Goal: Task Accomplishment & Management: Use online tool/utility

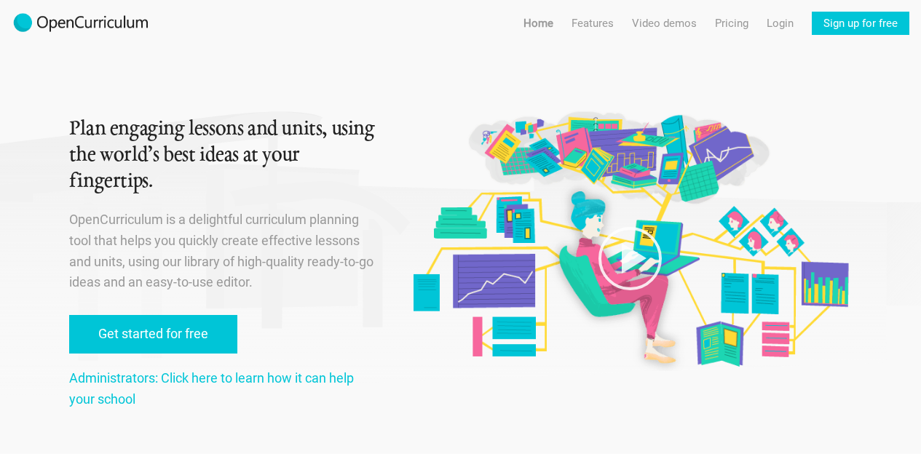
click at [197, 331] on link "Get started for free" at bounding box center [153, 334] width 168 height 39
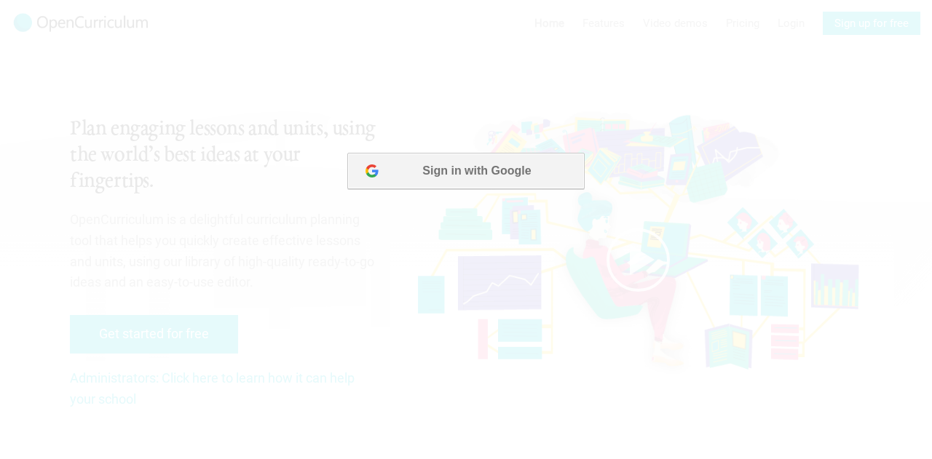
click at [495, 173] on button "Sign in with Google" at bounding box center [465, 171] width 237 height 36
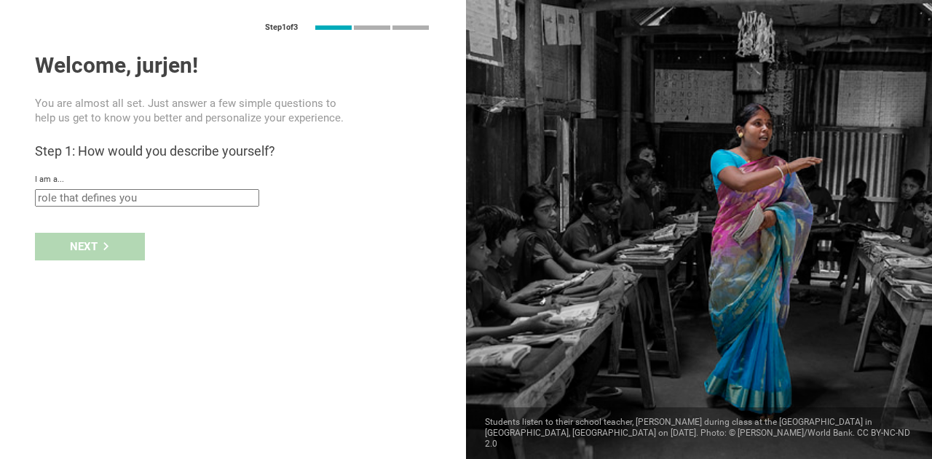
click at [145, 202] on input "text" at bounding box center [147, 197] width 224 height 17
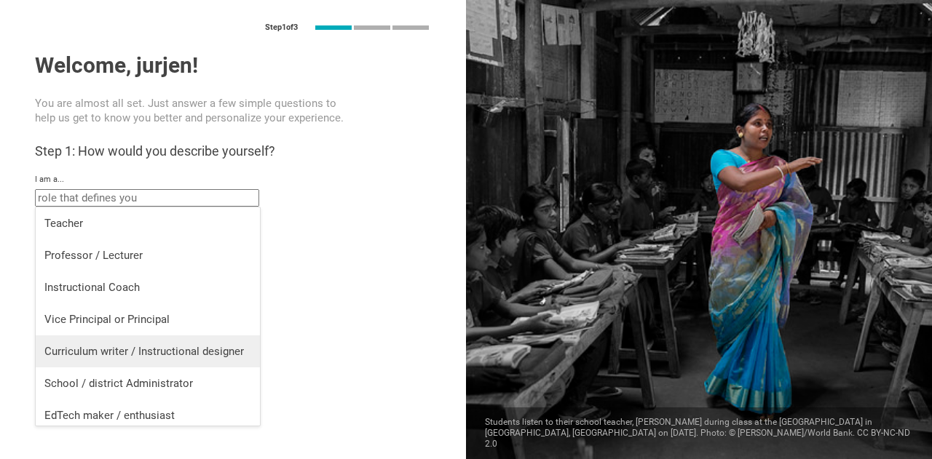
click at [115, 347] on div "Curriculum writer / Instructional designer" at bounding box center [147, 351] width 207 height 15
type input "Curriculum writer / Instructional designer"
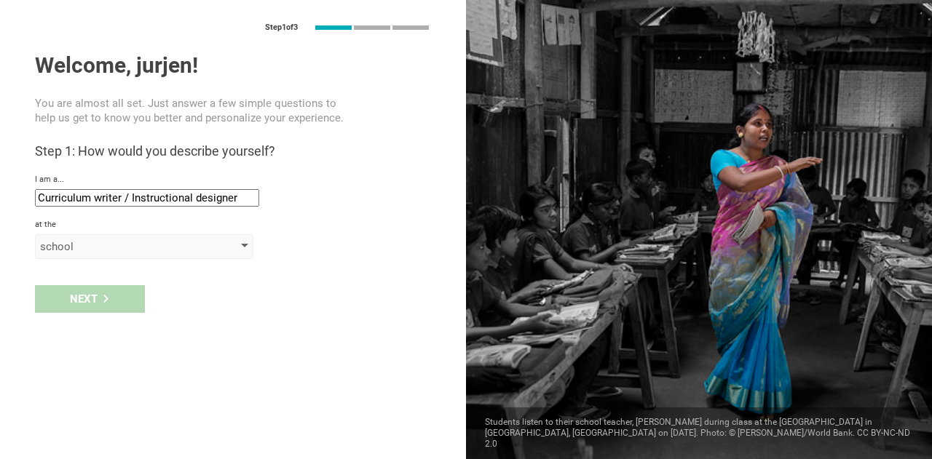
click at [93, 242] on div "school" at bounding box center [123, 247] width 167 height 15
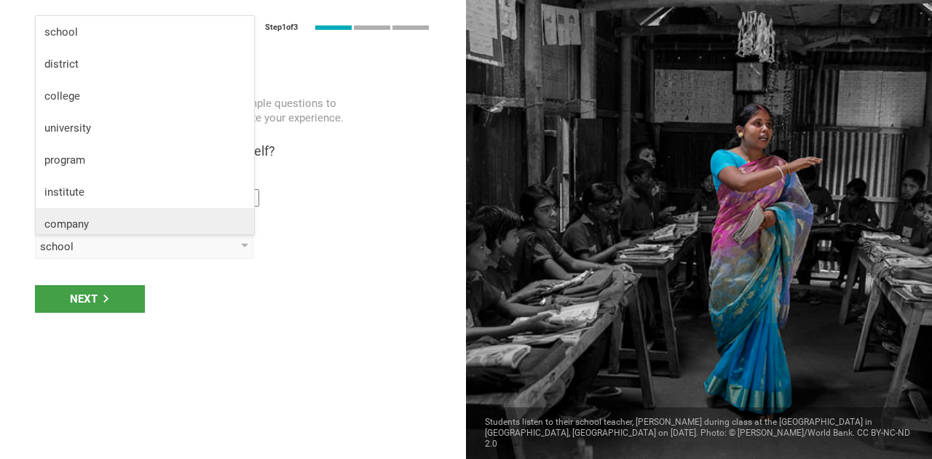
click at [83, 222] on div "company" at bounding box center [144, 224] width 201 height 15
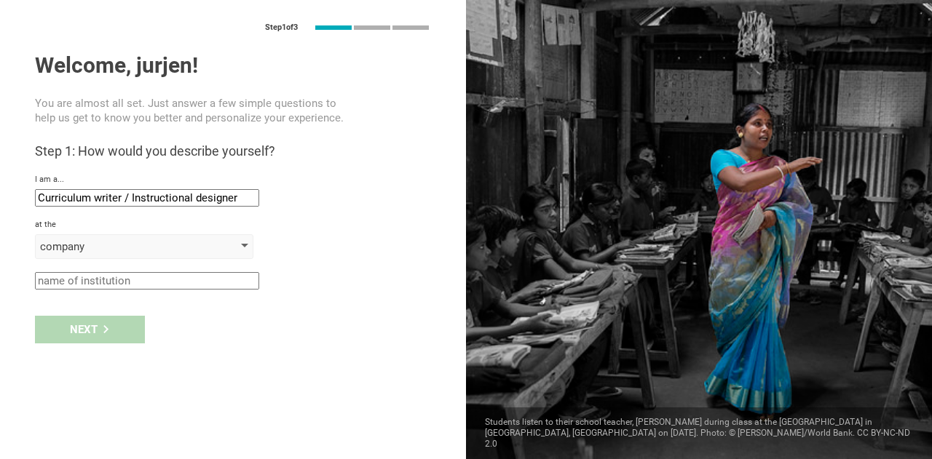
click at [99, 244] on div "company" at bounding box center [123, 247] width 167 height 15
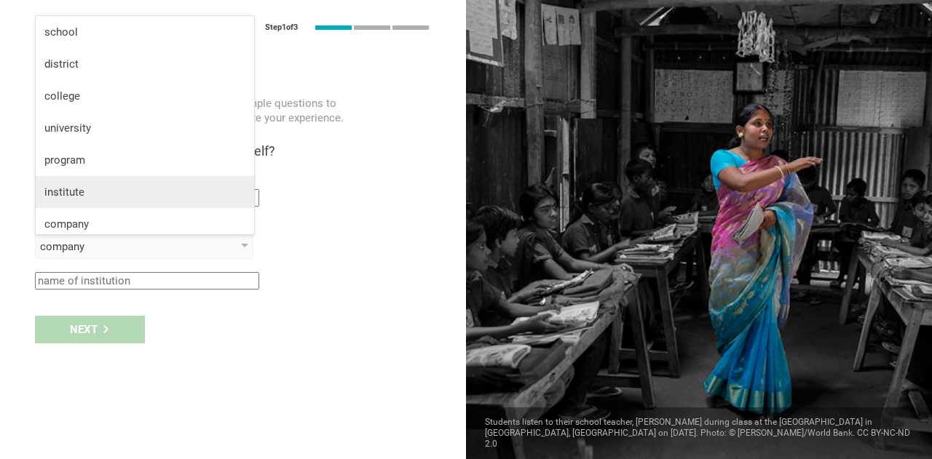
scroll to position [38, 0]
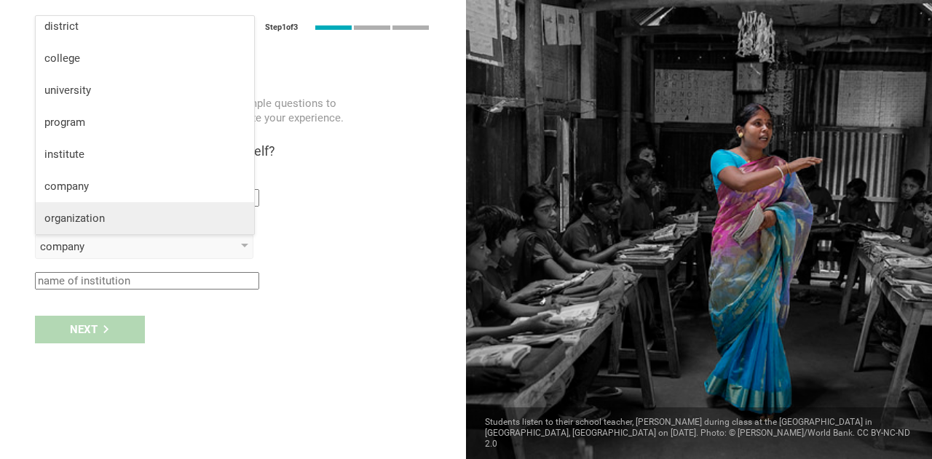
click at [86, 218] on div "organization" at bounding box center [144, 218] width 201 height 15
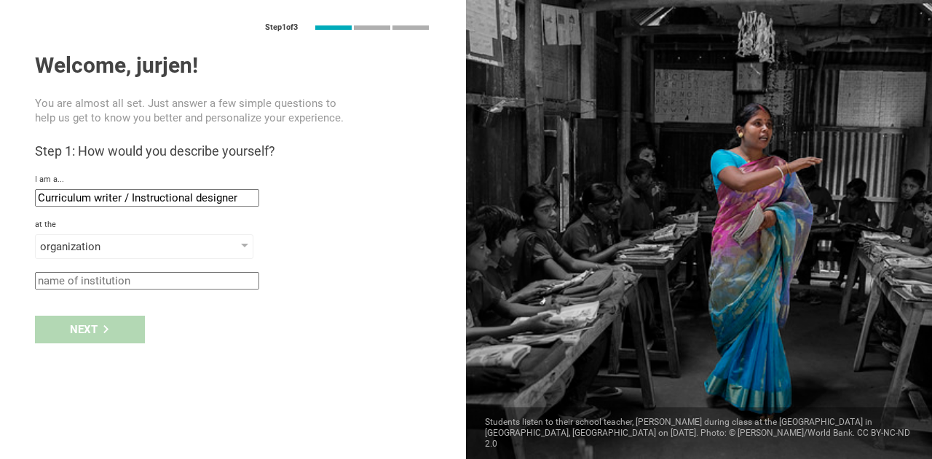
click at [79, 281] on input "text" at bounding box center [147, 280] width 224 height 17
type input "tobe named"
click at [75, 330] on div "Next" at bounding box center [90, 330] width 110 height 28
type input "Amsterdam, Netherlands (Kingdom of the)"
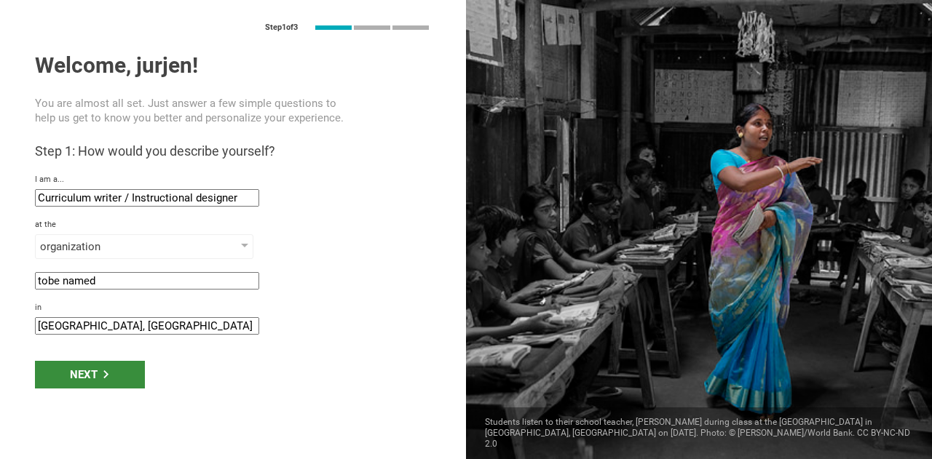
click at [98, 378] on div "Next" at bounding box center [90, 375] width 110 height 28
click at [91, 368] on div "Next" at bounding box center [90, 375] width 110 height 28
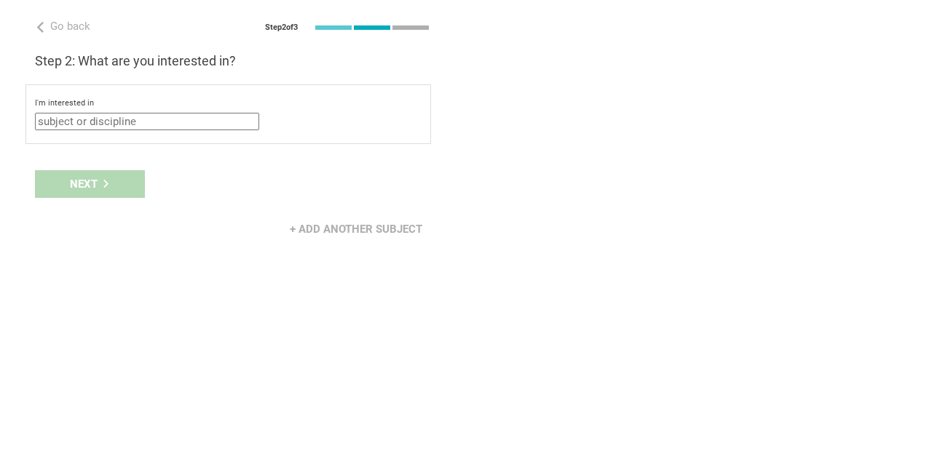
click at [77, 120] on input "text" at bounding box center [147, 121] width 224 height 17
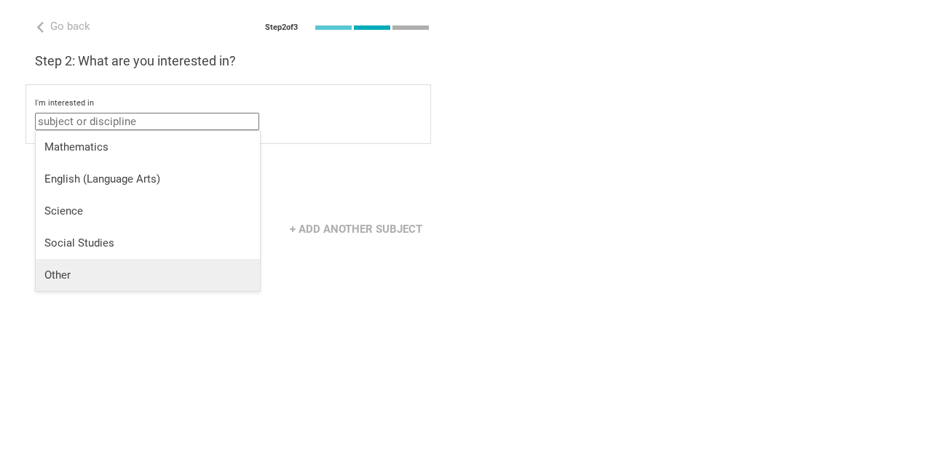
click at [70, 270] on div "Other" at bounding box center [147, 275] width 207 height 15
type input "Other"
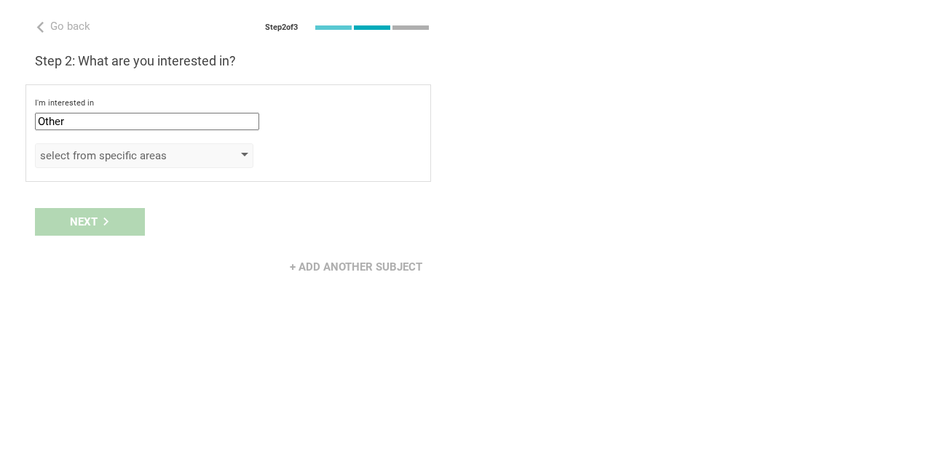
click at [77, 154] on div "select from specific areas" at bounding box center [123, 156] width 167 height 15
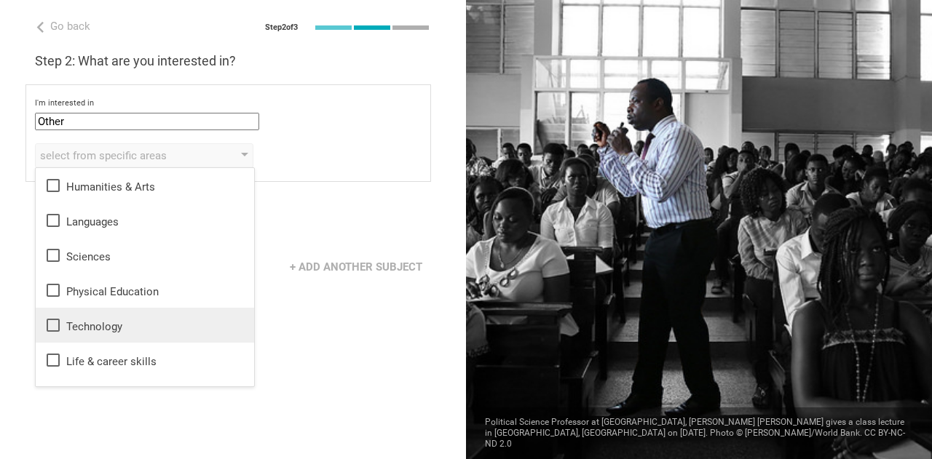
click at [74, 320] on div "Technology" at bounding box center [144, 325] width 201 height 17
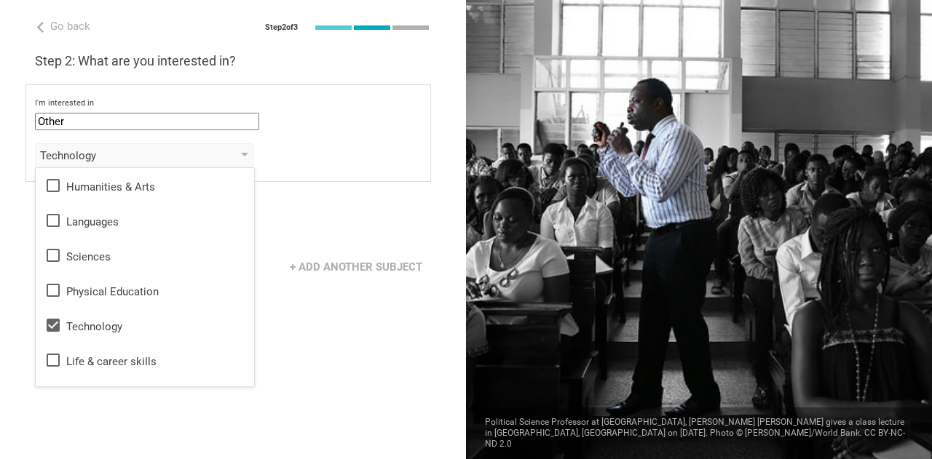
click at [358, 307] on div "Go back Step 2 of 3 Welcome, jurjen! You are almost all set. Just answer a few …" at bounding box center [233, 229] width 466 height 459
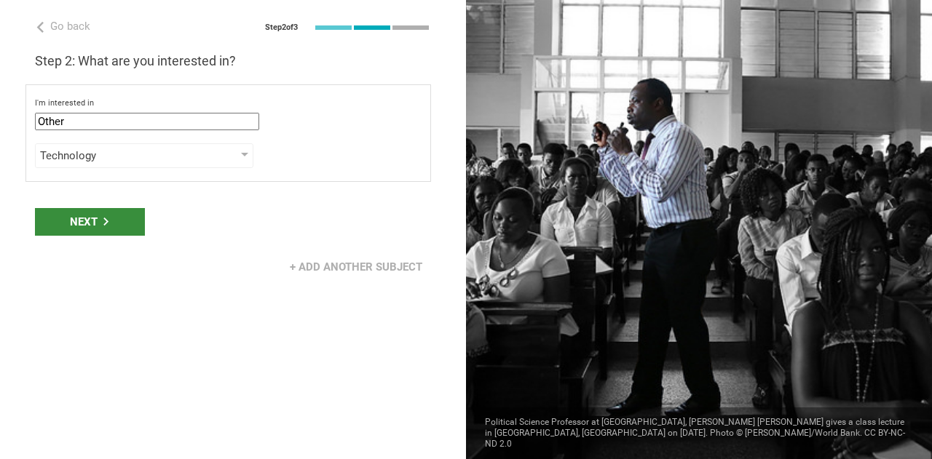
click at [84, 216] on div "Next" at bounding box center [90, 222] width 110 height 28
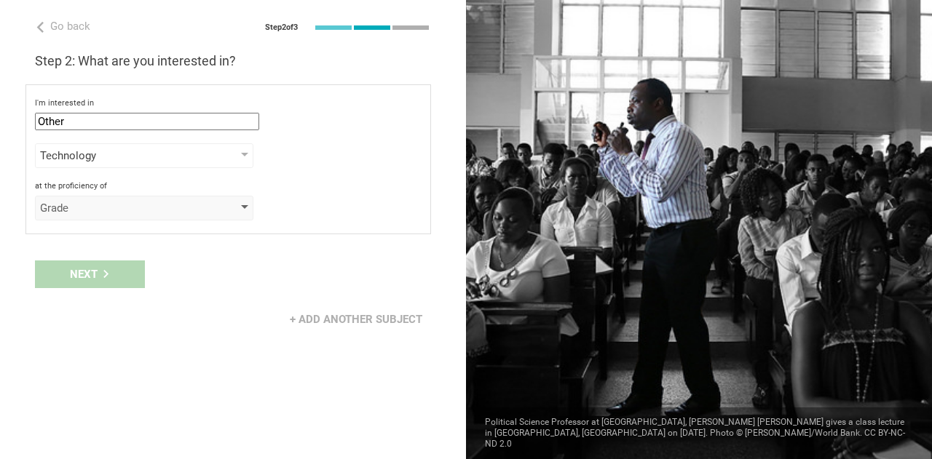
click at [111, 207] on div "Grade" at bounding box center [123, 208] width 167 height 15
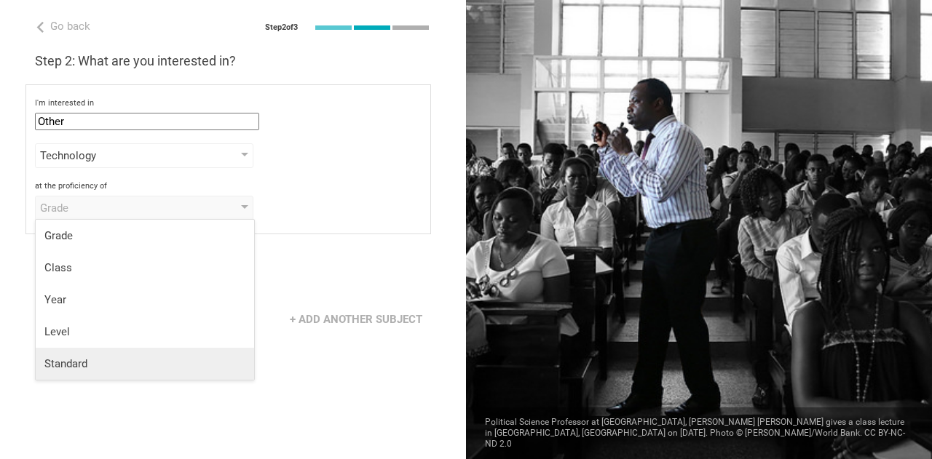
click at [89, 363] on div "Standard" at bounding box center [144, 364] width 201 height 15
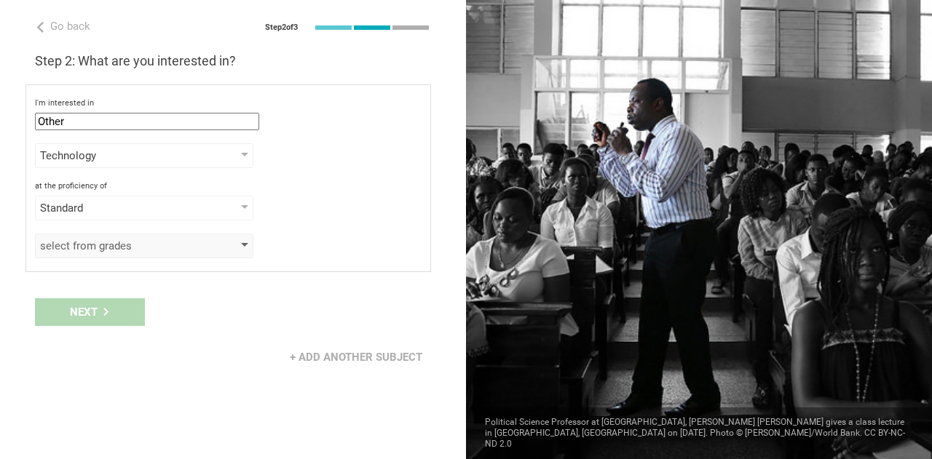
click at [82, 250] on div "select from grades" at bounding box center [123, 246] width 167 height 15
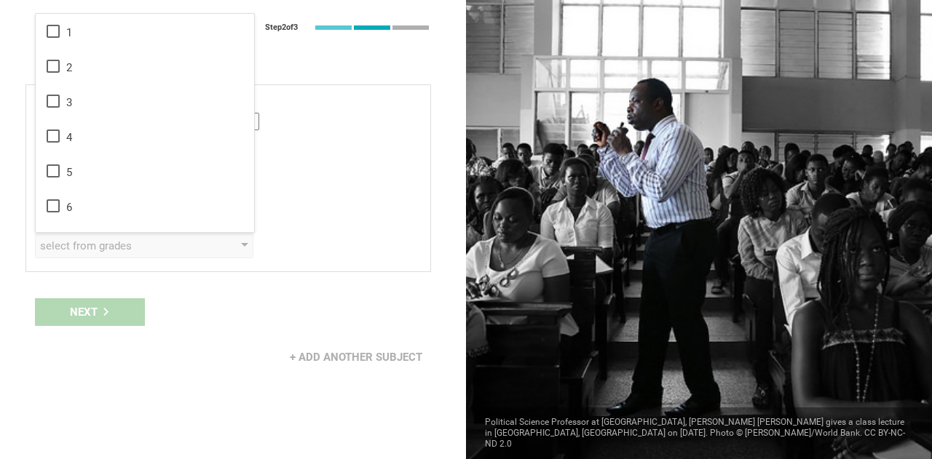
scroll to position [236, 0]
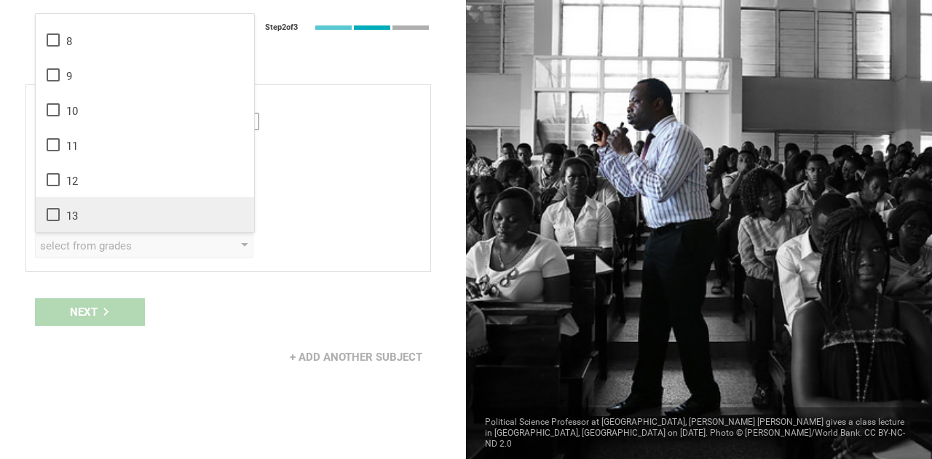
click at [48, 217] on icon at bounding box center [52, 214] width 17 height 17
click at [95, 314] on div "Next" at bounding box center [90, 313] width 110 height 28
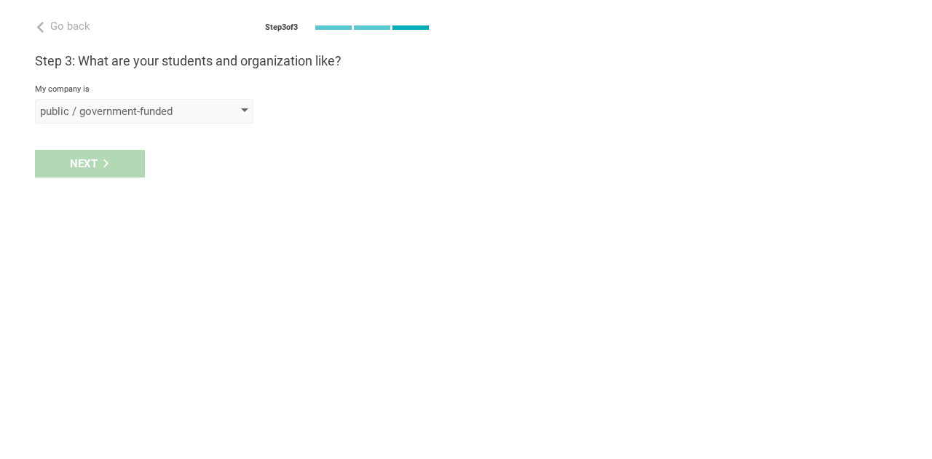
click at [154, 114] on div "public / government-funded" at bounding box center [123, 111] width 167 height 15
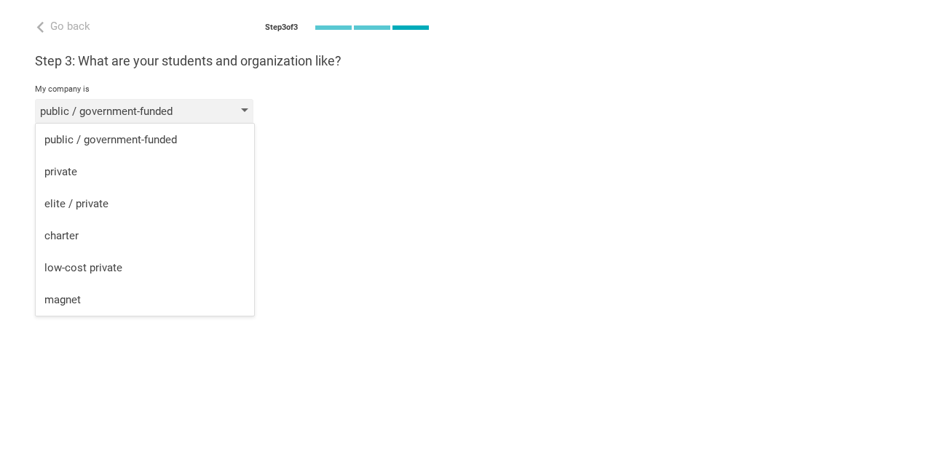
click at [157, 110] on div "public / government-funded" at bounding box center [123, 111] width 167 height 15
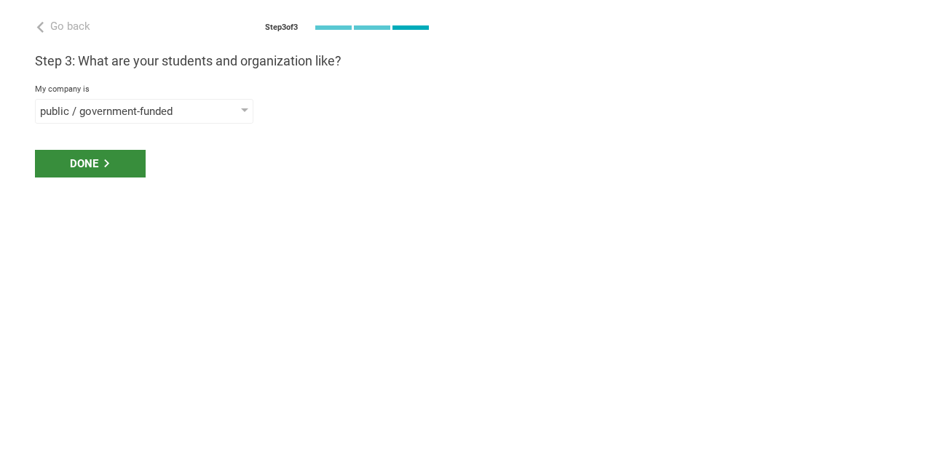
click at [90, 162] on div "Done" at bounding box center [90, 164] width 111 height 28
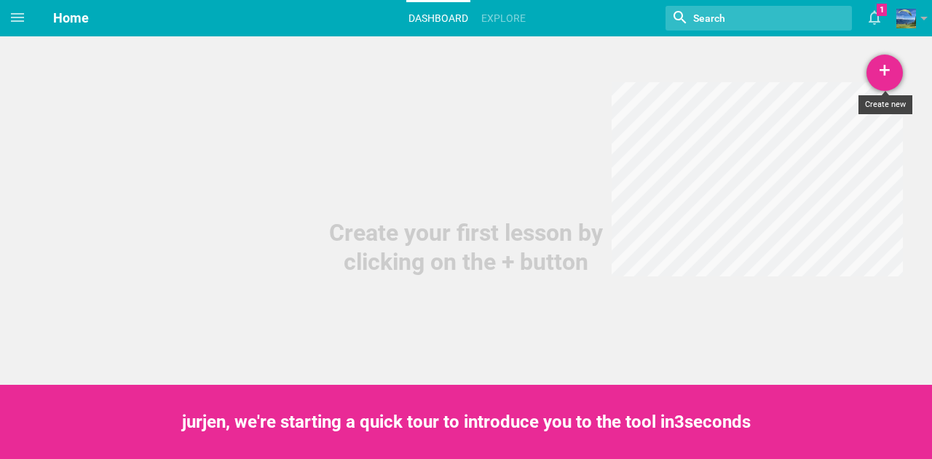
click at [885, 70] on div "+" at bounding box center [884, 73] width 36 height 36
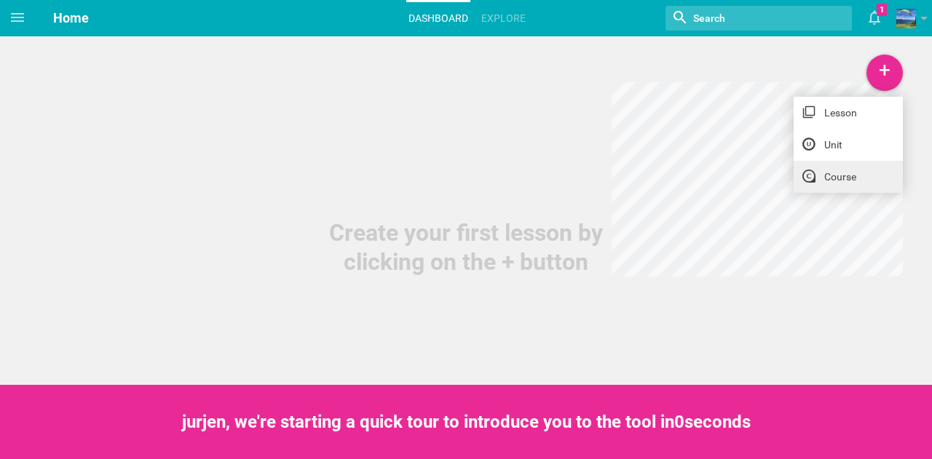
click at [836, 183] on link "Course" at bounding box center [848, 177] width 109 height 32
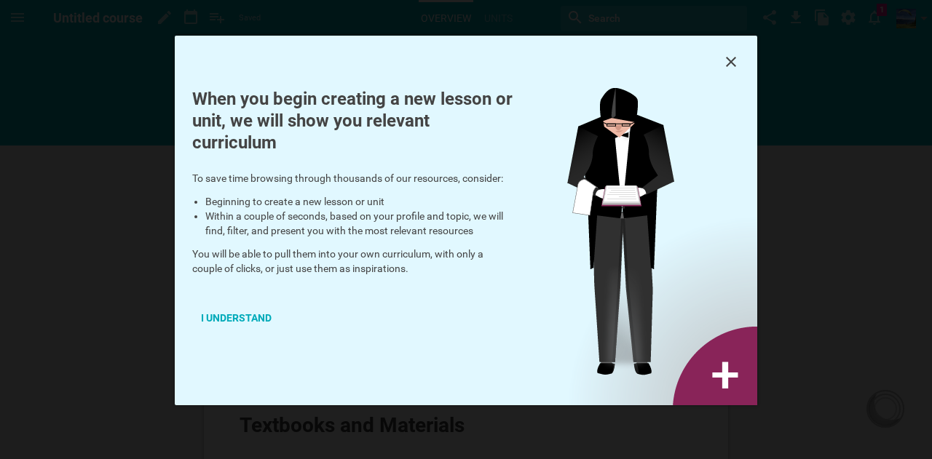
click at [229, 315] on div "I understand" at bounding box center [236, 318] width 88 height 32
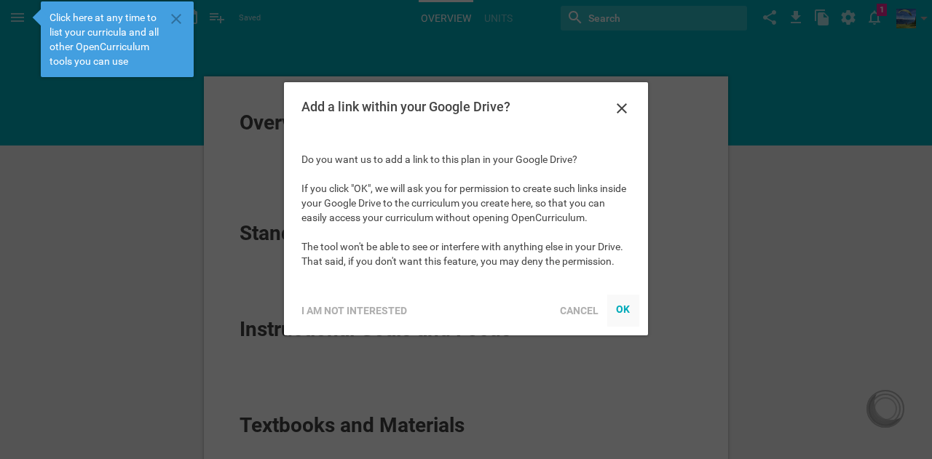
click at [627, 307] on div "OK" at bounding box center [623, 310] width 15 height 12
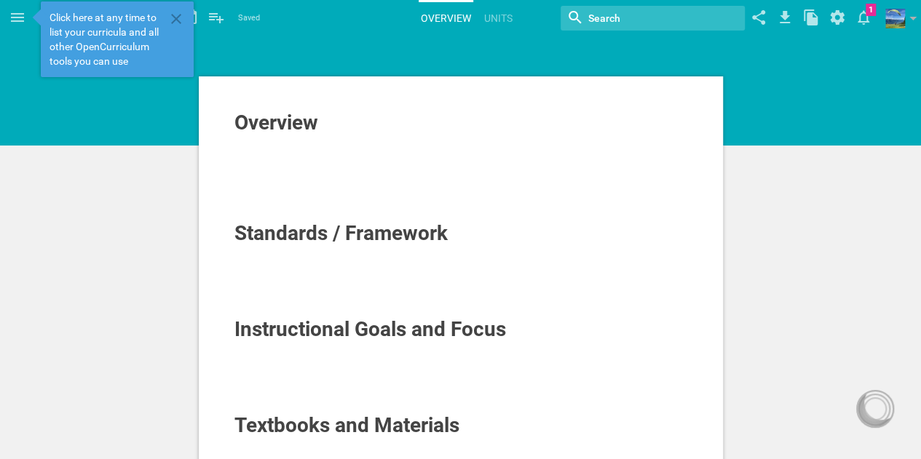
click at [303, 128] on span "Overview" at bounding box center [276, 123] width 84 height 24
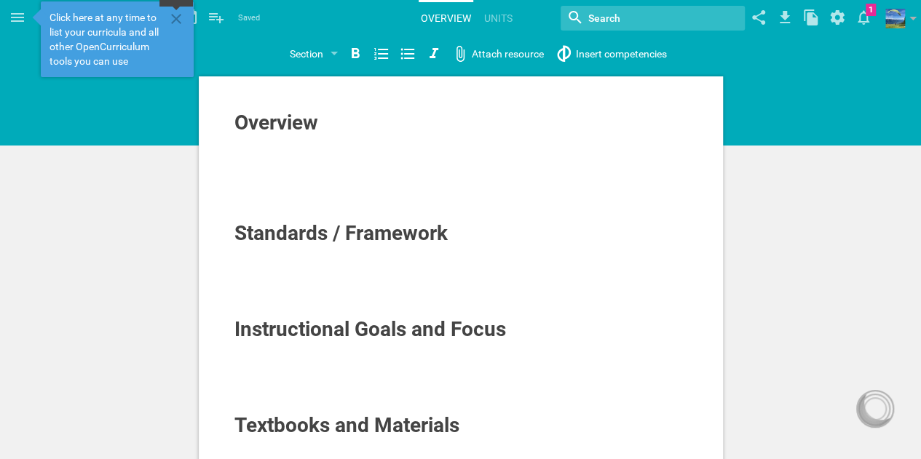
click at [178, 17] on icon at bounding box center [176, 19] width 10 height 10
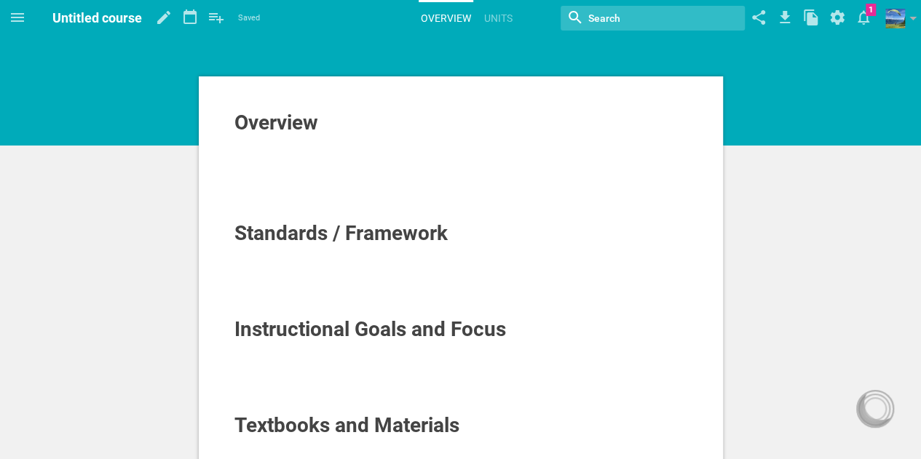
click at [93, 19] on span "Untitled course" at bounding box center [97, 17] width 90 height 15
click at [250, 126] on span "Overview" at bounding box center [276, 123] width 84 height 24
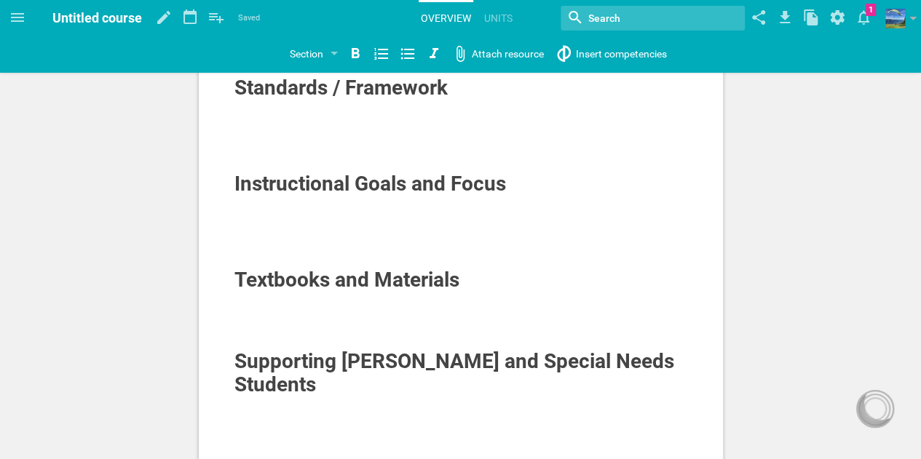
scroll to position [73, 0]
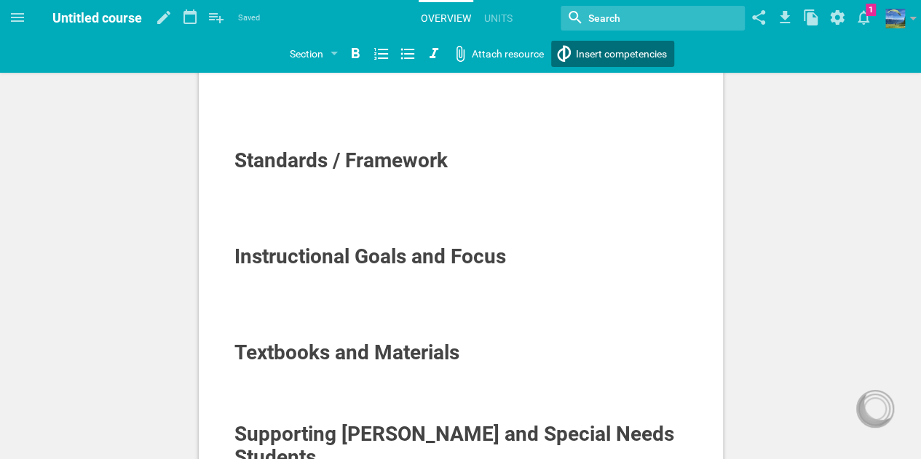
click at [598, 52] on div "Home Planner My Libraries My Curriculum My Files Untitled course Saved My favor…" at bounding box center [460, 156] width 921 height 459
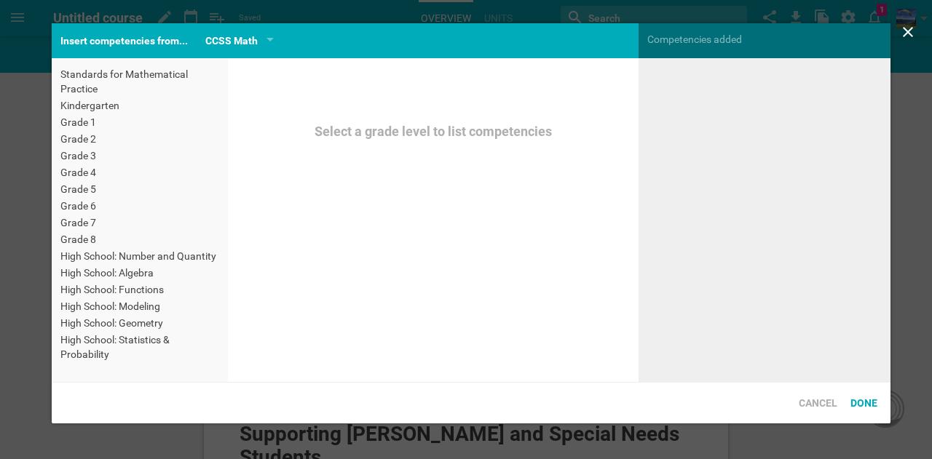
click at [79, 125] on div "Grade 1" at bounding box center [139, 122] width 159 height 15
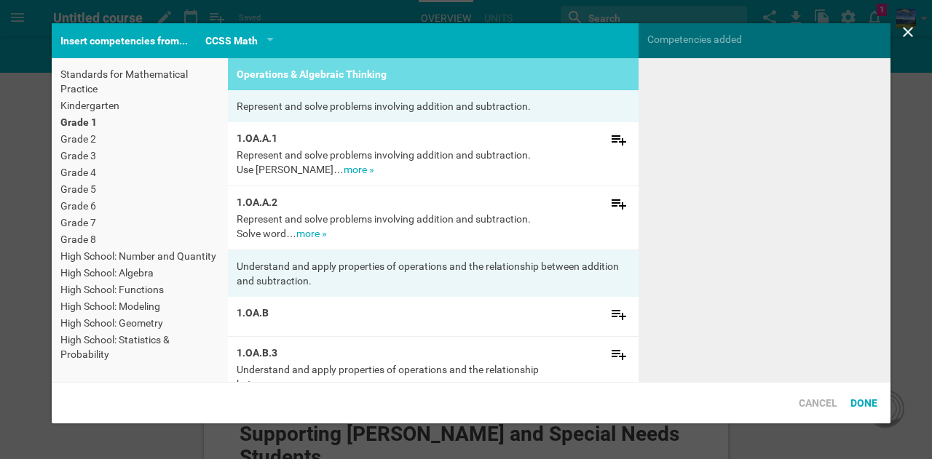
click at [82, 155] on div "Grade 3" at bounding box center [139, 156] width 159 height 15
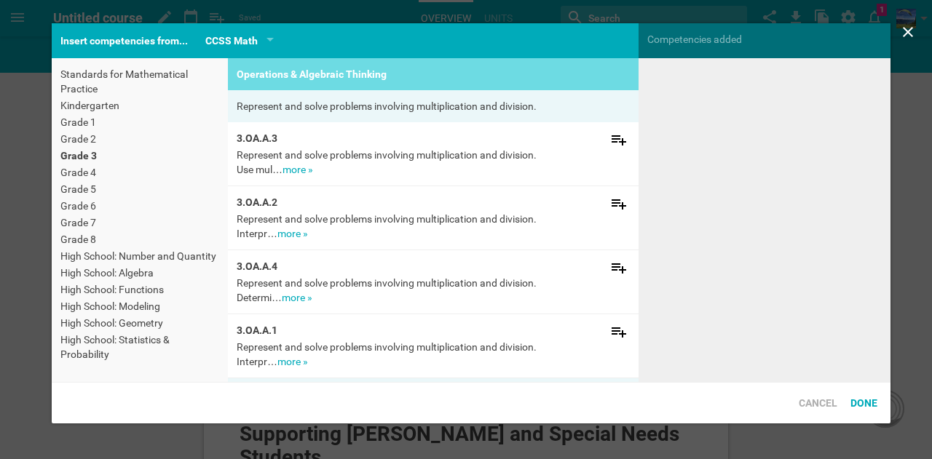
click at [90, 197] on div "Standards for Mathematical Practice Kindergarten Grade 1 Grade 2 Grade 3 Grade …" at bounding box center [140, 215] width 176 height 315
click at [272, 36] on div "CCSS Math" at bounding box center [239, 40] width 68 height 17
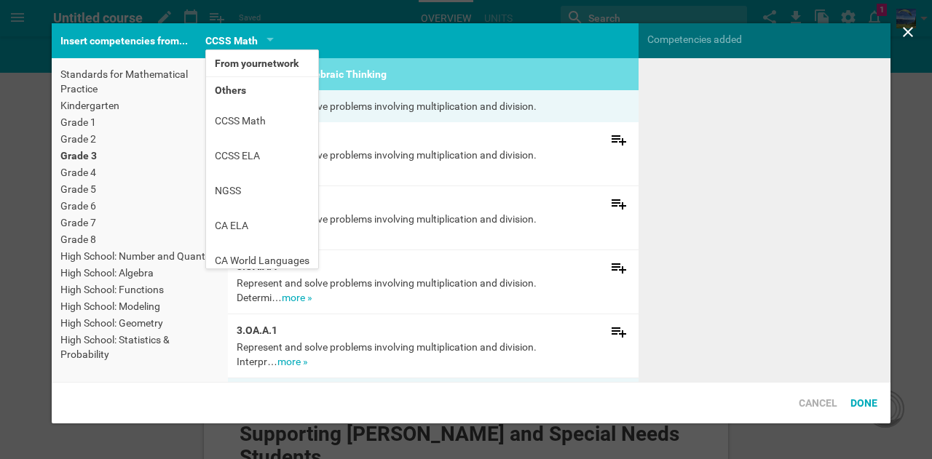
click at [240, 89] on li "Others" at bounding box center [262, 90] width 112 height 26
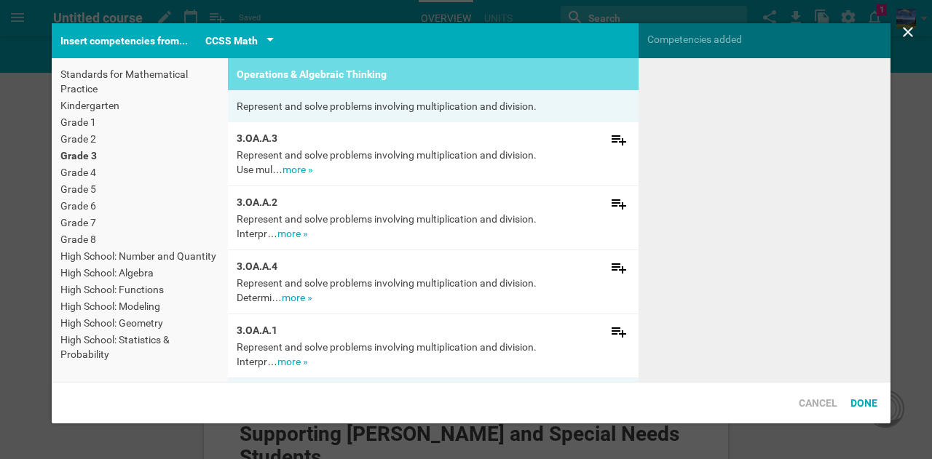
click at [267, 36] on div "CCSS Math" at bounding box center [239, 40] width 68 height 17
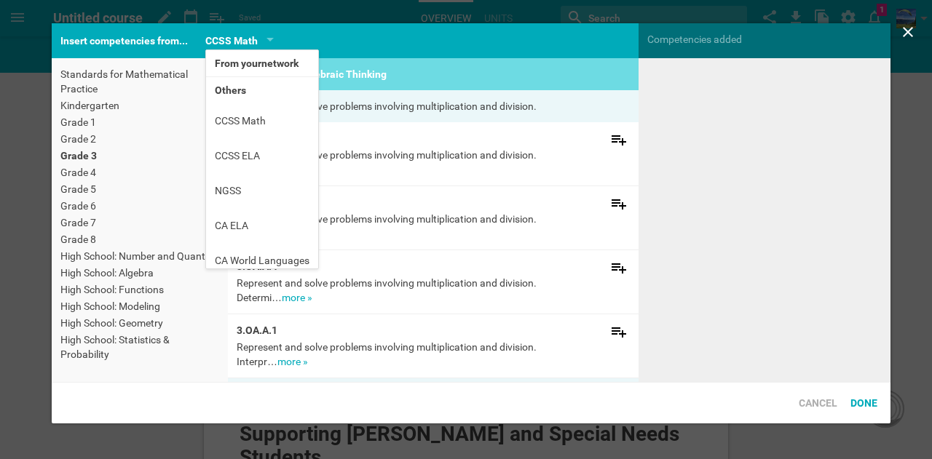
click at [227, 90] on li "Others" at bounding box center [262, 90] width 112 height 26
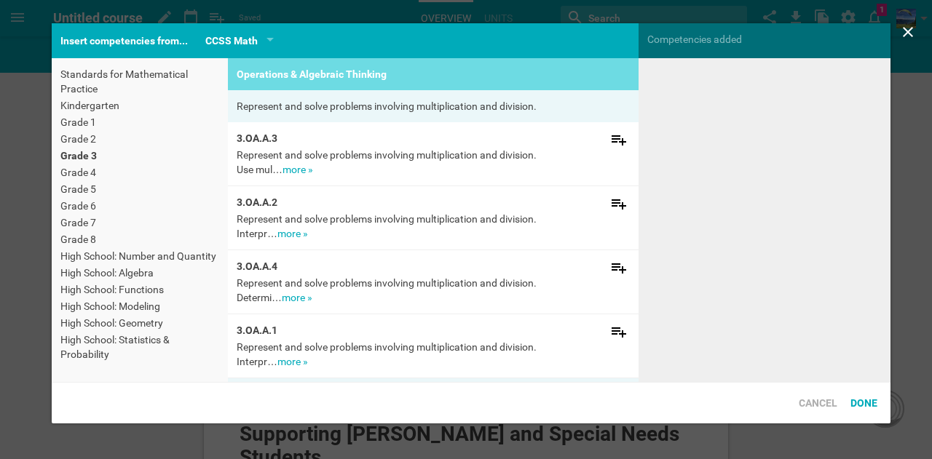
click at [158, 100] on div "Kindergarten" at bounding box center [139, 105] width 159 height 15
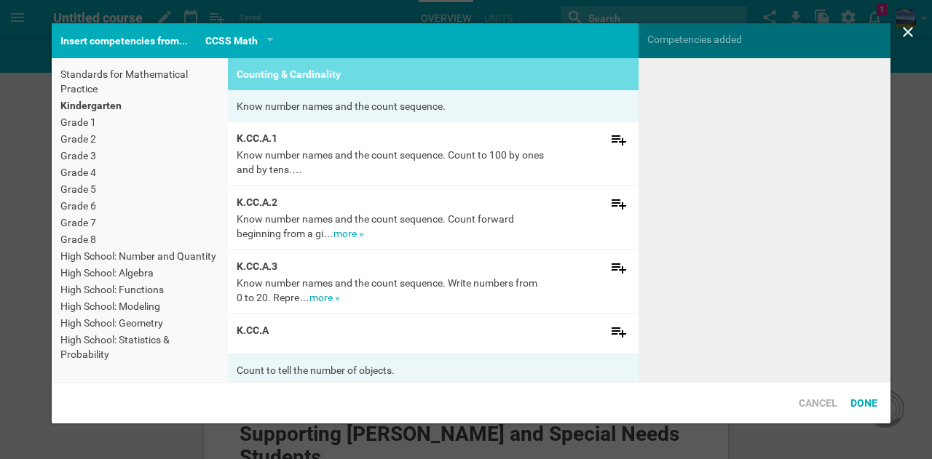
click at [102, 87] on div "Standards for Mathematical Practice" at bounding box center [139, 81] width 159 height 29
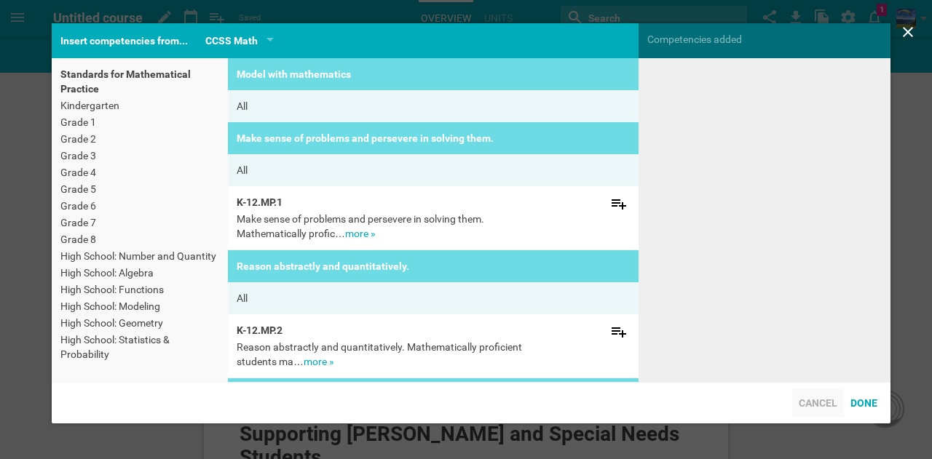
click at [824, 401] on div "Cancel" at bounding box center [818, 404] width 52 height 28
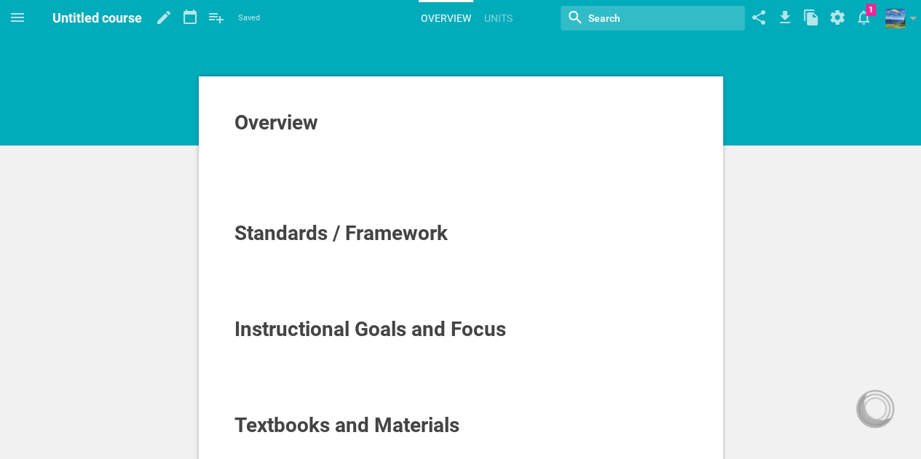
click at [297, 117] on span "Overview" at bounding box center [276, 123] width 84 height 24
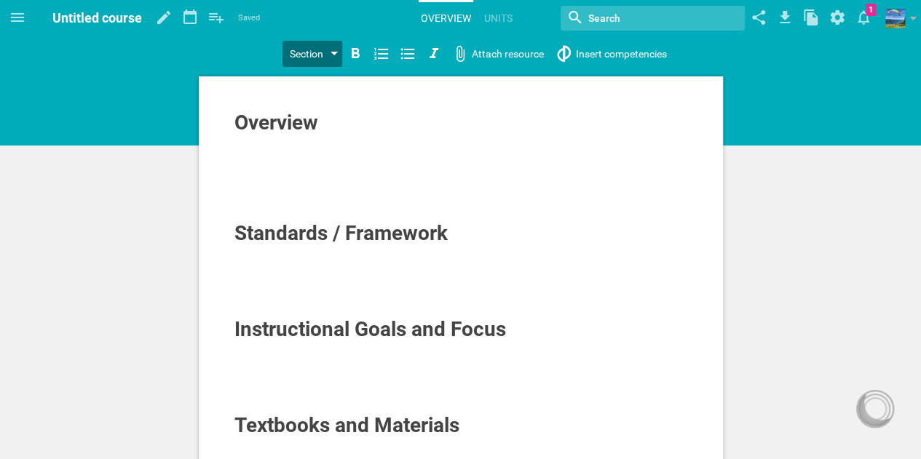
click at [336, 53] on div at bounding box center [334, 55] width 7 height 6
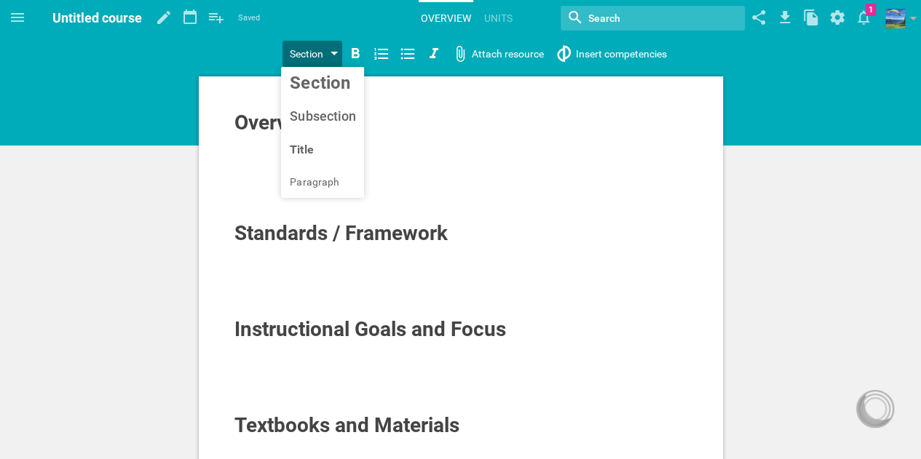
click at [336, 55] on div at bounding box center [334, 55] width 7 height 6
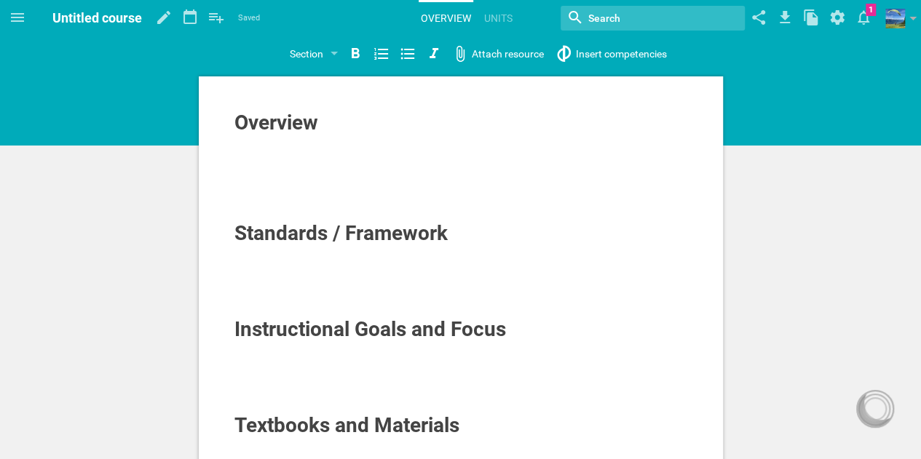
click at [320, 234] on span "Standards / Framework" at bounding box center [340, 233] width 213 height 24
click at [496, 14] on link "Units" at bounding box center [498, 18] width 33 height 32
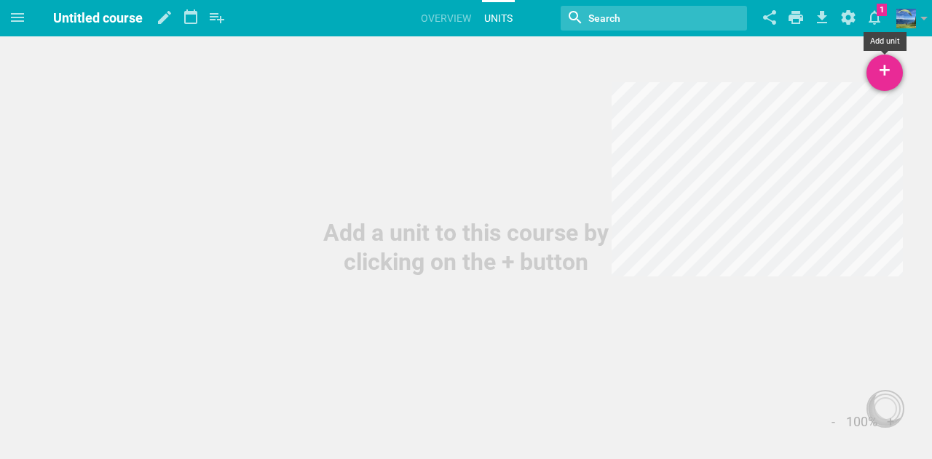
click at [883, 71] on div "+" at bounding box center [884, 73] width 36 height 36
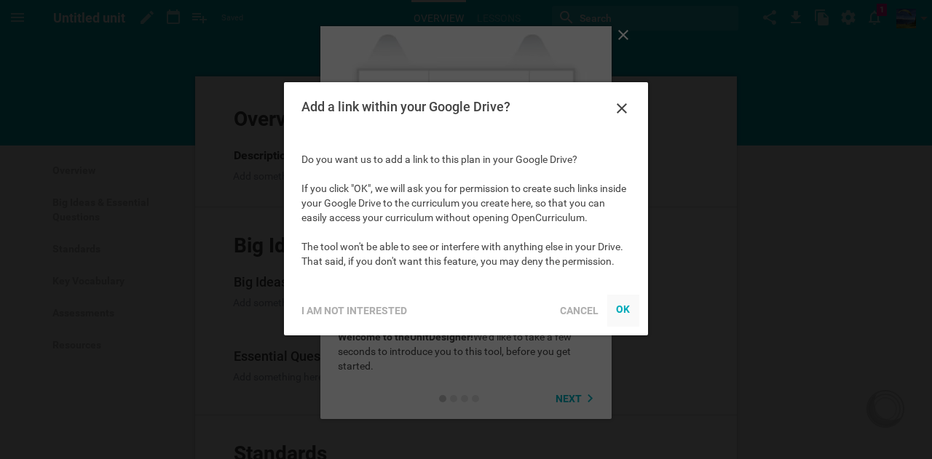
drag, startPoint x: 1244, startPoint y: 607, endPoint x: 627, endPoint y: 304, distance: 687.4
click at [620, 312] on div "OK" at bounding box center [623, 310] width 15 height 12
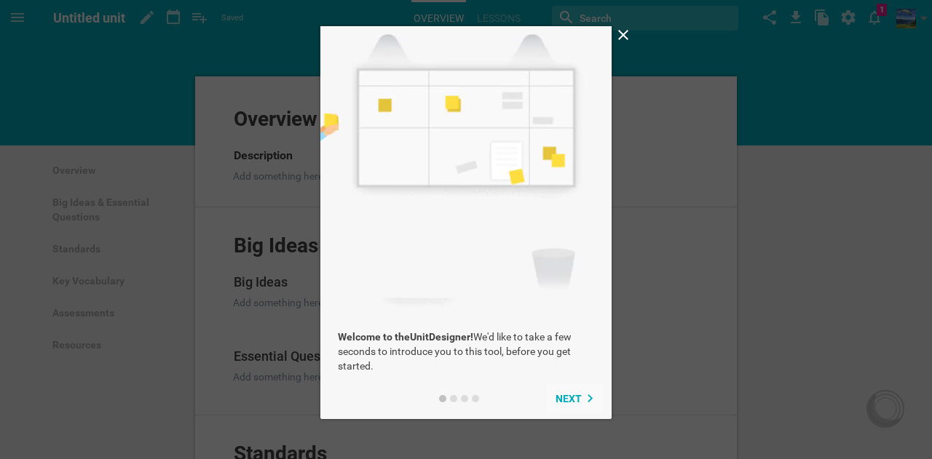
click at [575, 394] on span "Next" at bounding box center [569, 399] width 26 height 12
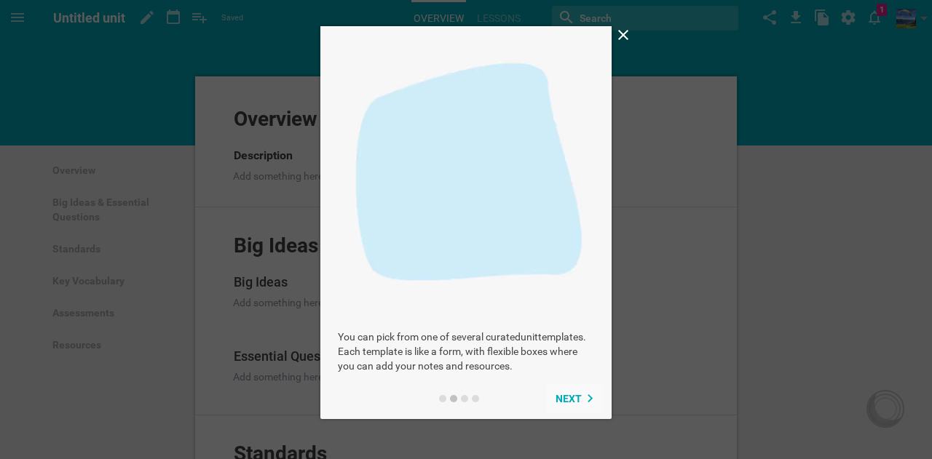
click at [575, 397] on span "Next" at bounding box center [569, 399] width 26 height 12
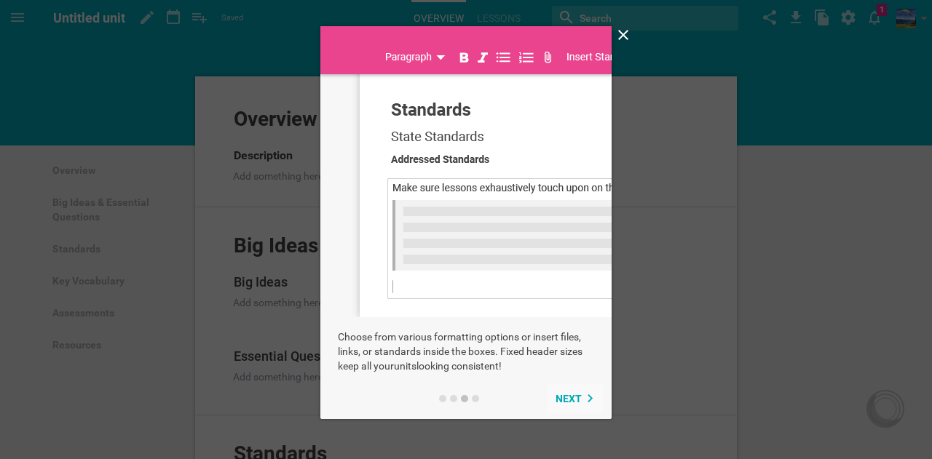
click at [575, 397] on span "Next" at bounding box center [569, 399] width 26 height 12
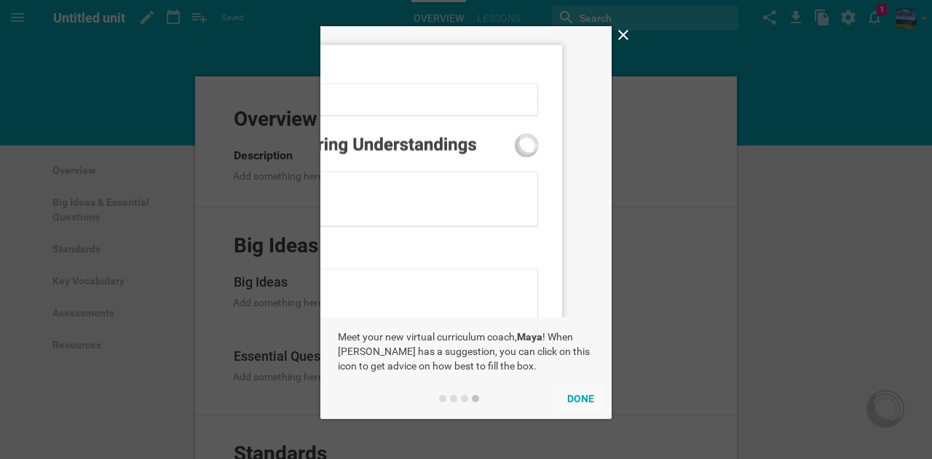
click at [575, 397] on button "Done" at bounding box center [580, 398] width 44 height 29
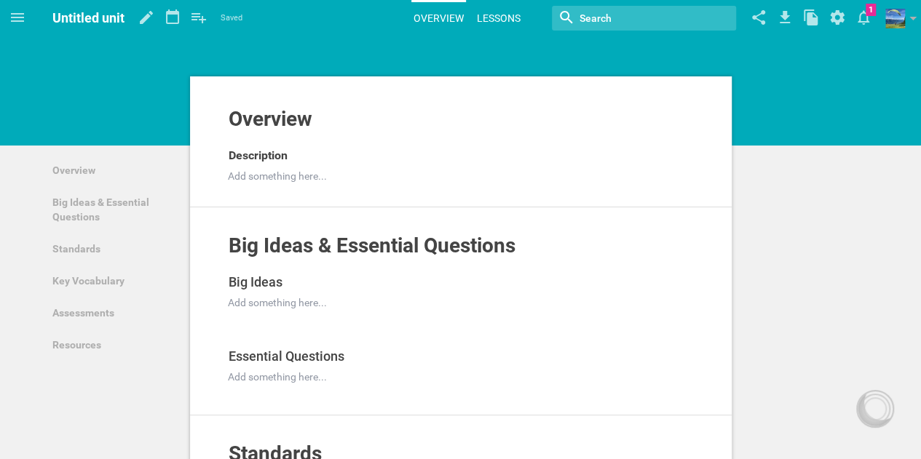
click at [510, 12] on link "Lessons" at bounding box center [499, 18] width 48 height 32
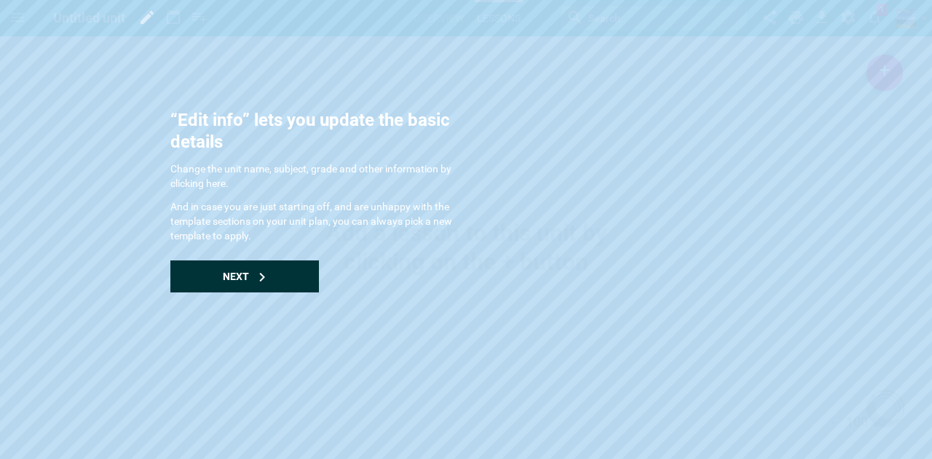
click at [219, 280] on div "Next" at bounding box center [244, 277] width 149 height 32
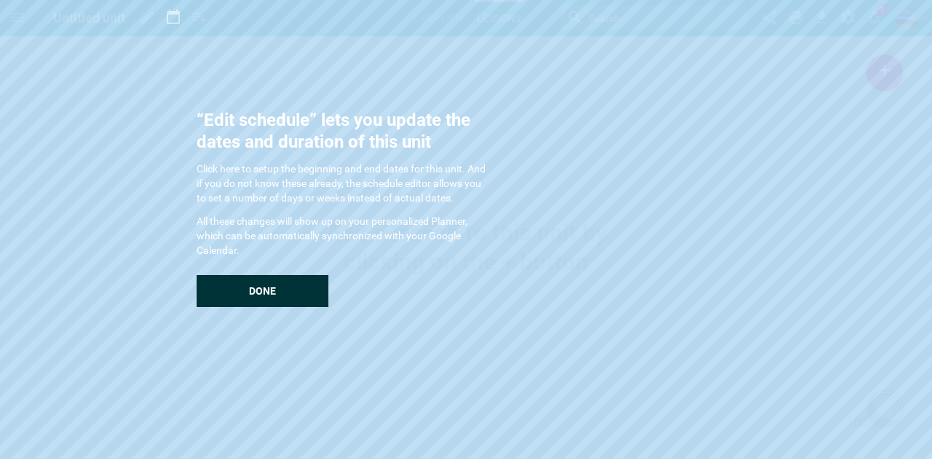
click at [253, 281] on div "Done" at bounding box center [263, 291] width 132 height 32
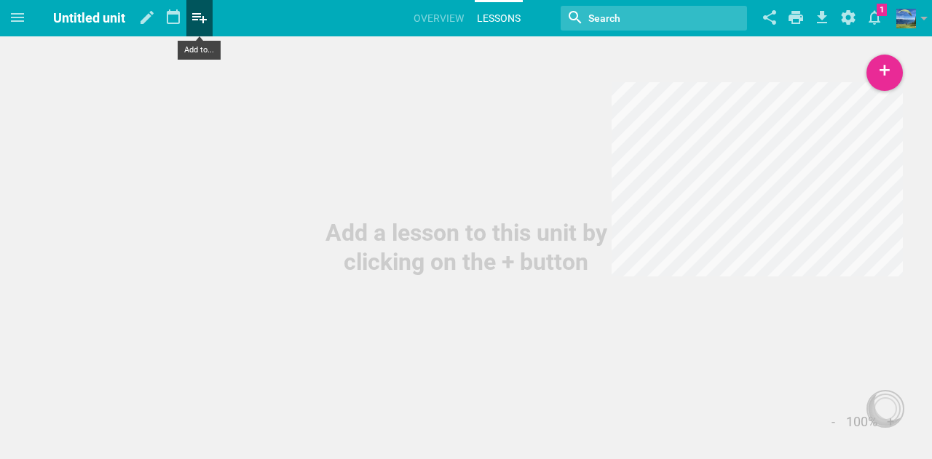
click at [199, 18] on icon at bounding box center [199, 17] width 26 height 35
click at [280, 62] on div "Add a lesson to this unit by clicking on the + button" at bounding box center [466, 138] width 932 height 277
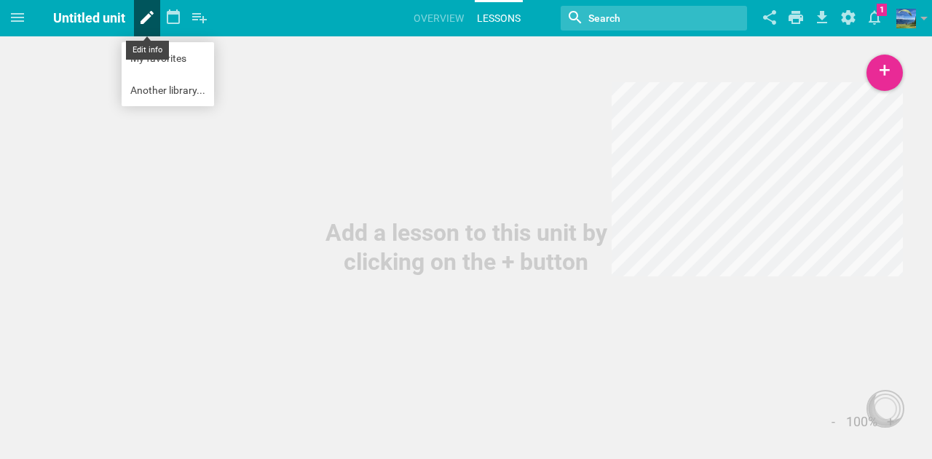
click at [143, 17] on icon at bounding box center [147, 17] width 26 height 35
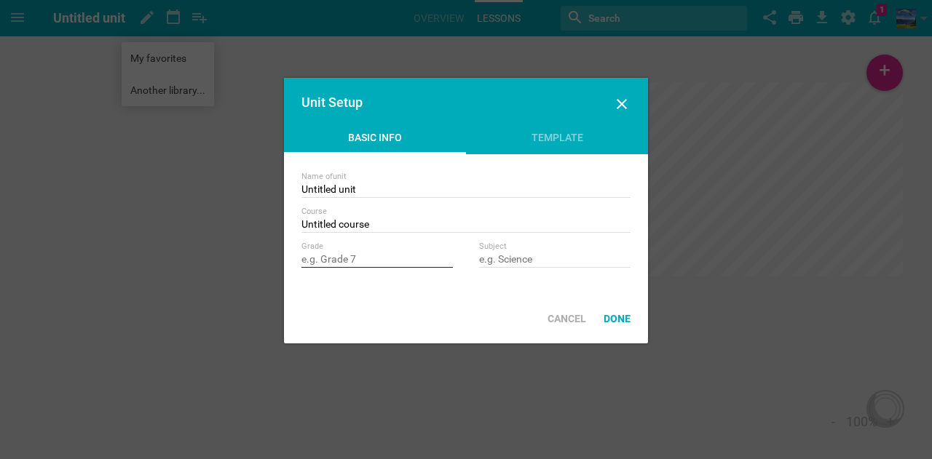
drag, startPoint x: 380, startPoint y: 264, endPoint x: 356, endPoint y: 264, distance: 24.0
click at [356, 264] on input "text" at bounding box center [376, 260] width 151 height 15
click at [502, 256] on input "text" at bounding box center [554, 260] width 151 height 15
click at [550, 136] on div "Template" at bounding box center [557, 141] width 182 height 22
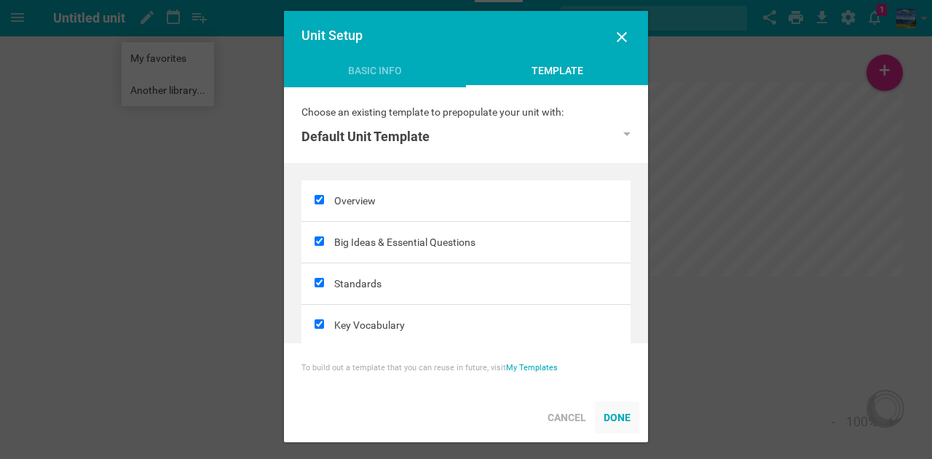
click at [628, 417] on div "Done" at bounding box center [617, 418] width 44 height 32
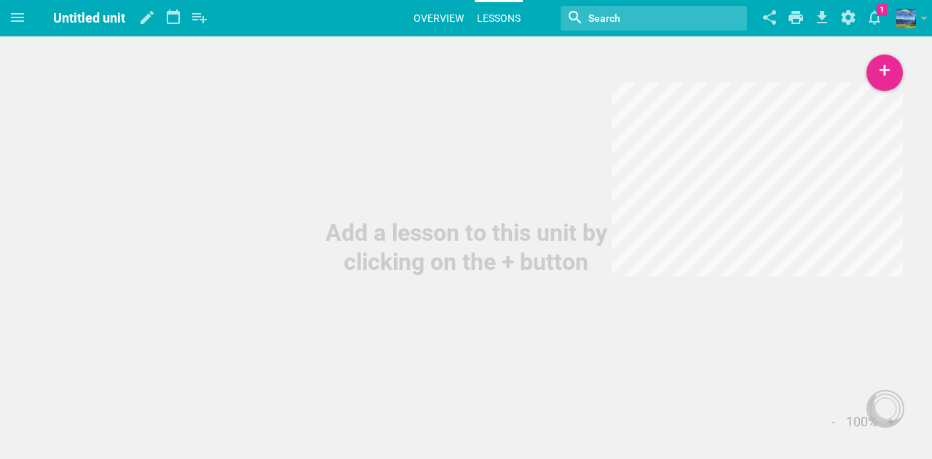
click at [435, 18] on link "Overview" at bounding box center [438, 18] width 55 height 32
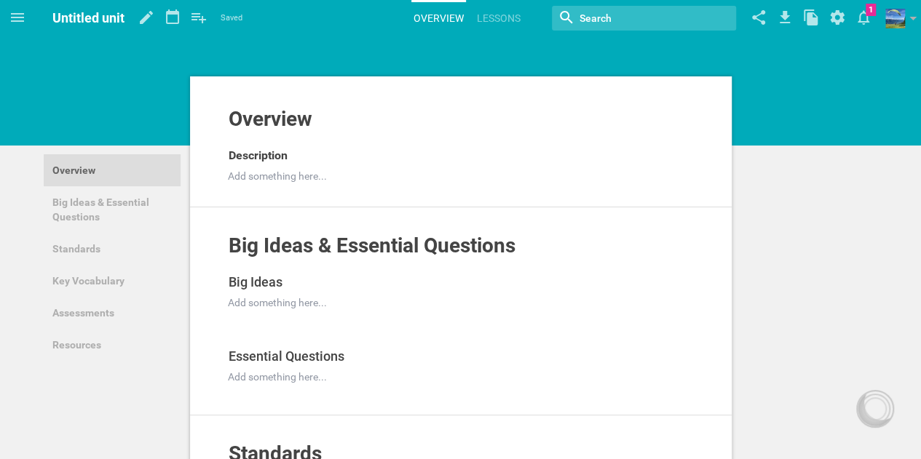
click at [90, 168] on link "Overview" at bounding box center [112, 170] width 137 height 32
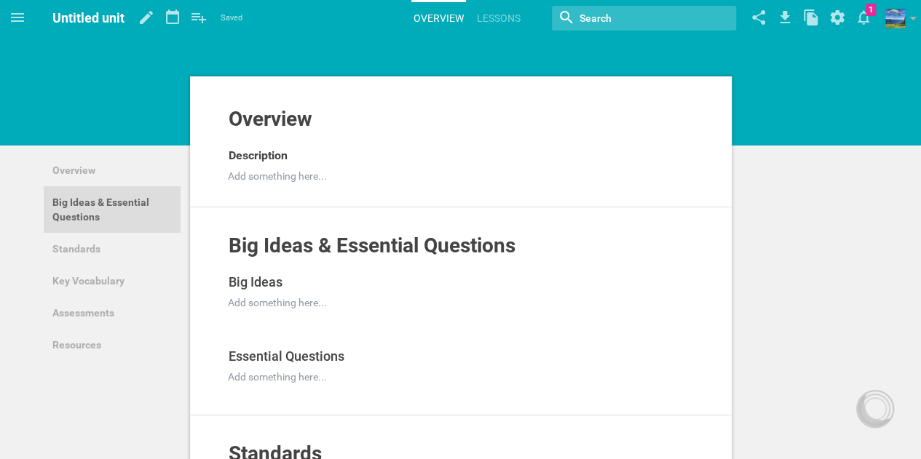
click at [82, 208] on link "Big Ideas & Essential Questions" at bounding box center [112, 209] width 137 height 47
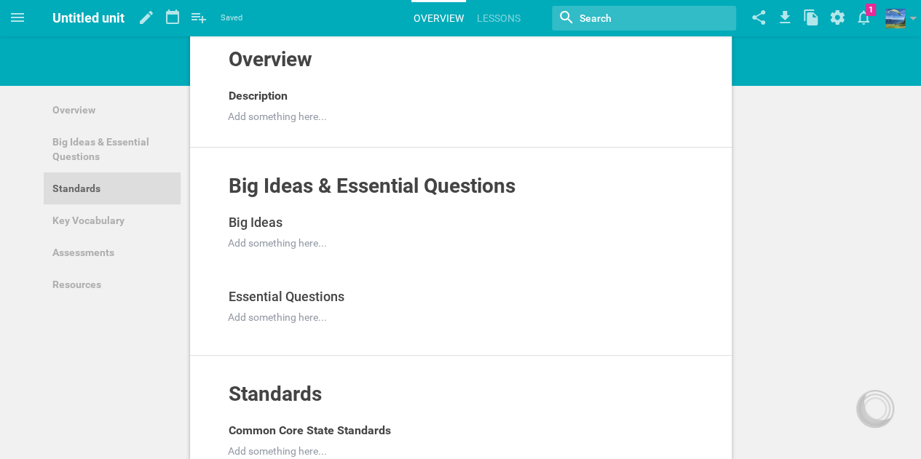
click at [84, 194] on link "Standards" at bounding box center [112, 189] width 137 height 32
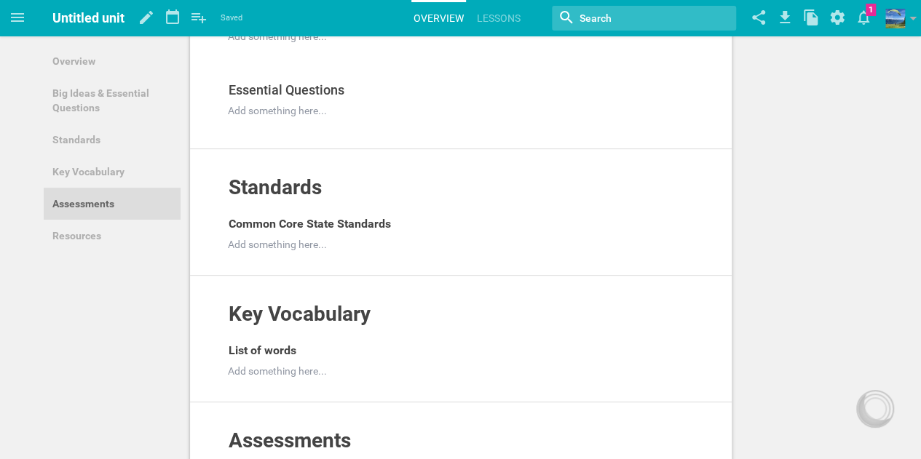
click at [86, 205] on link "Assessments" at bounding box center [112, 204] width 137 height 32
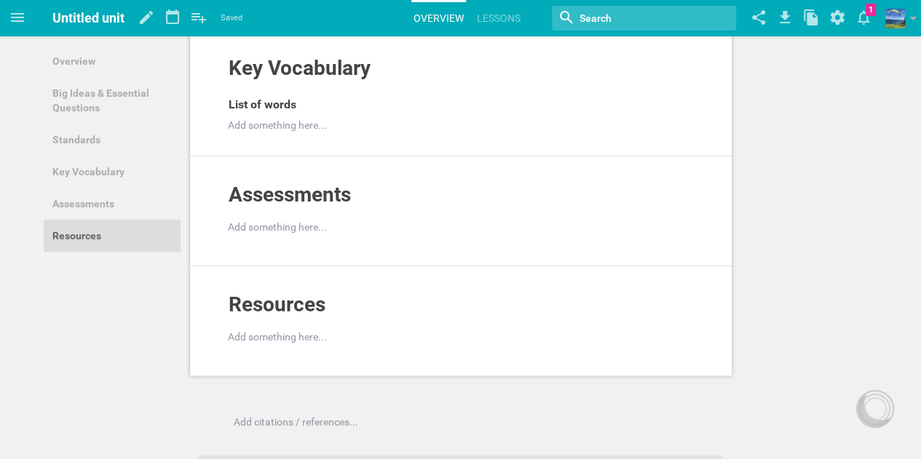
click at [84, 226] on link "Resources" at bounding box center [112, 236] width 137 height 32
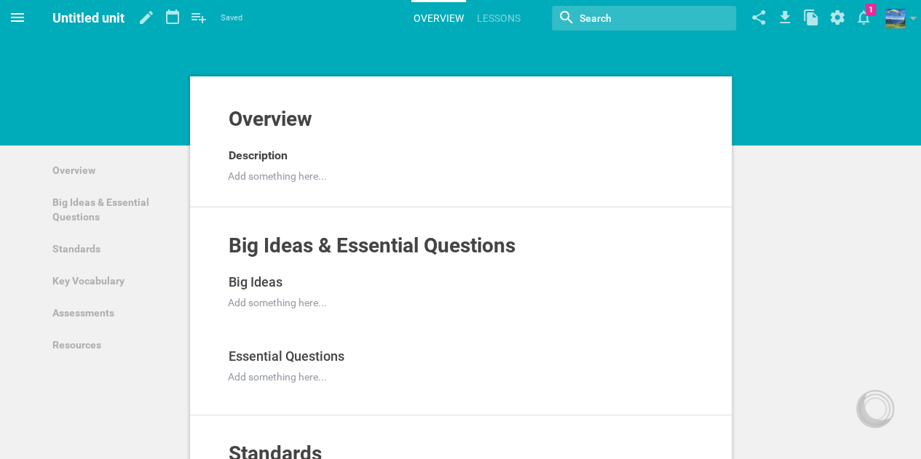
click at [16, 20] on icon at bounding box center [17, 17] width 17 height 17
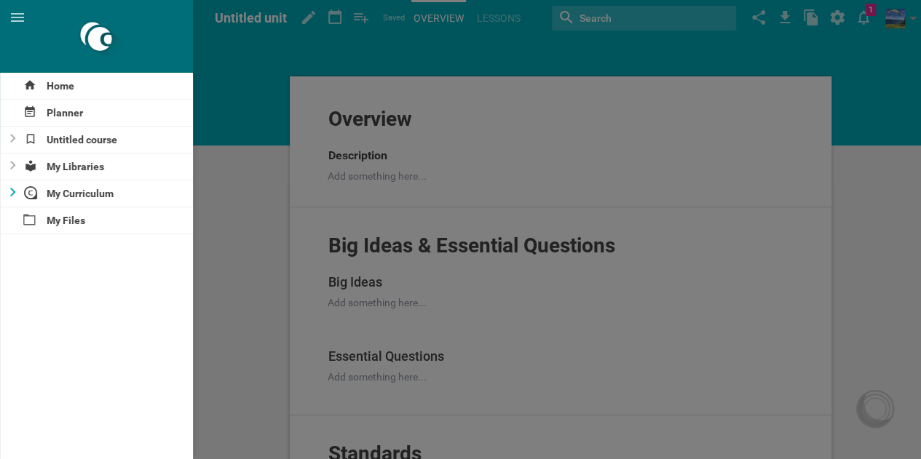
click at [12, 189] on icon at bounding box center [12, 192] width 5 height 9
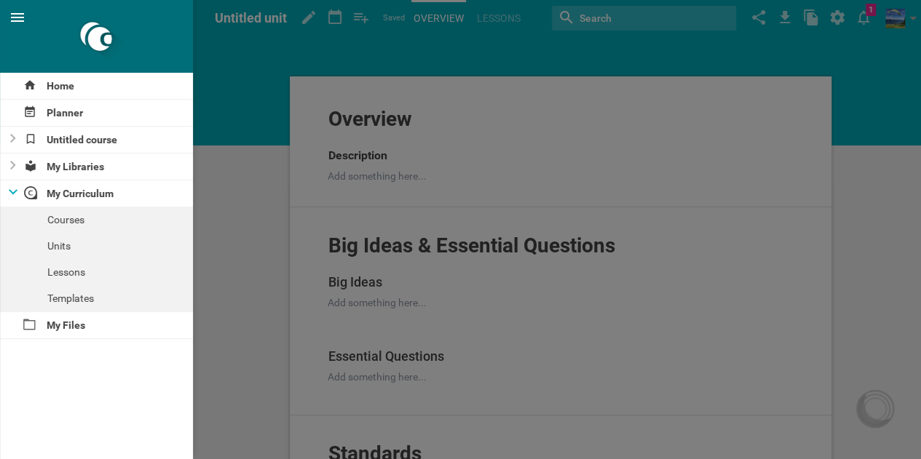
click at [10, 15] on icon at bounding box center [17, 17] width 17 height 17
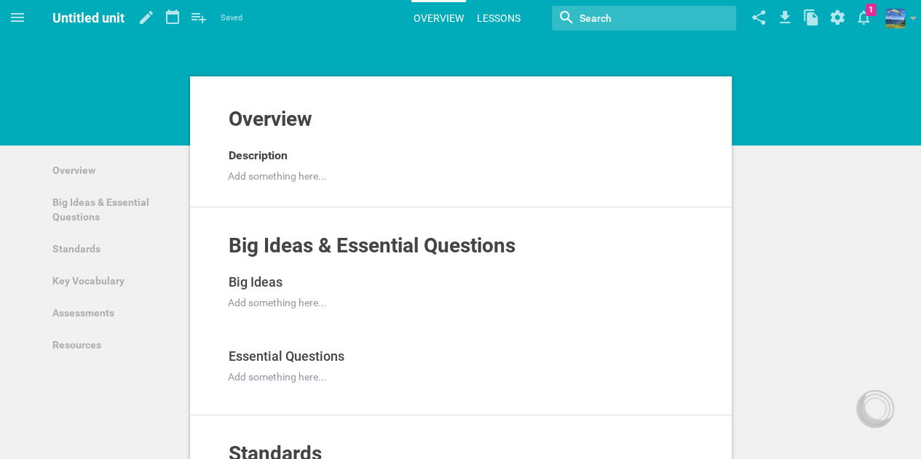
click at [489, 15] on link "Lessons" at bounding box center [499, 18] width 48 height 32
